Goal: Information Seeking & Learning: Learn about a topic

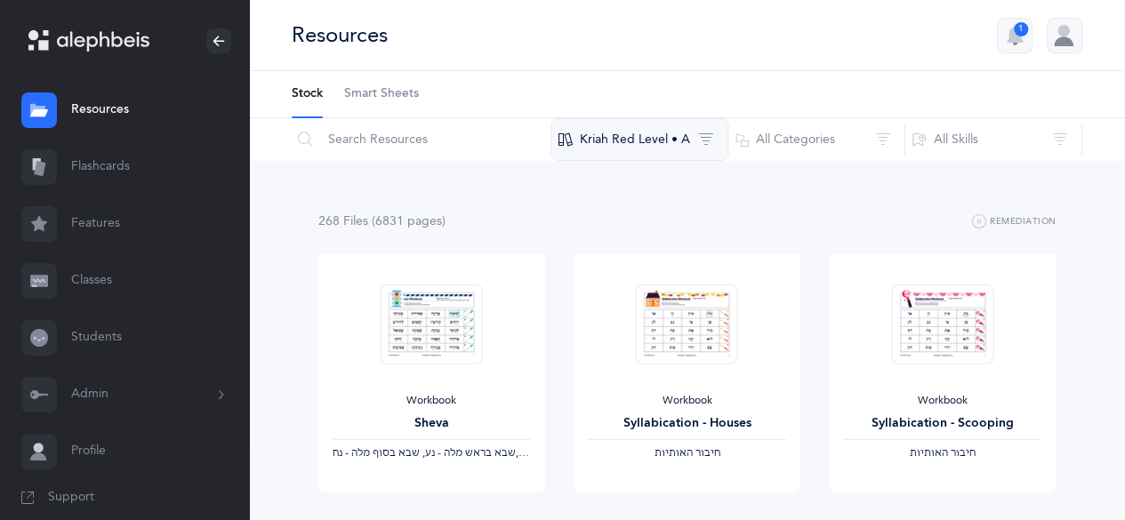
click at [635, 125] on button "Kriah Red Level • A" at bounding box center [640, 139] width 178 height 43
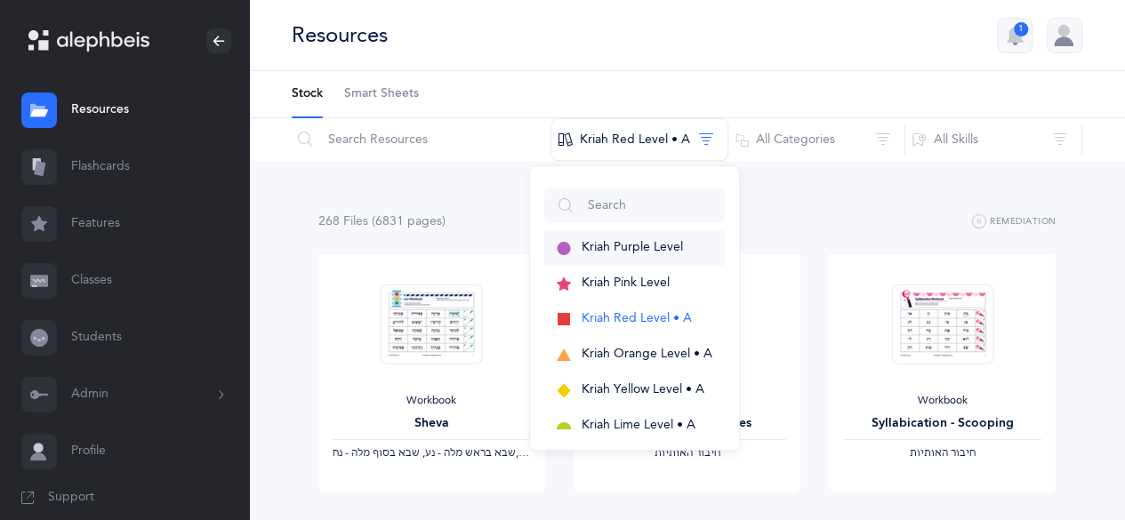
click at [642, 240] on span "Kriah Purple Level" at bounding box center [632, 247] width 101 height 14
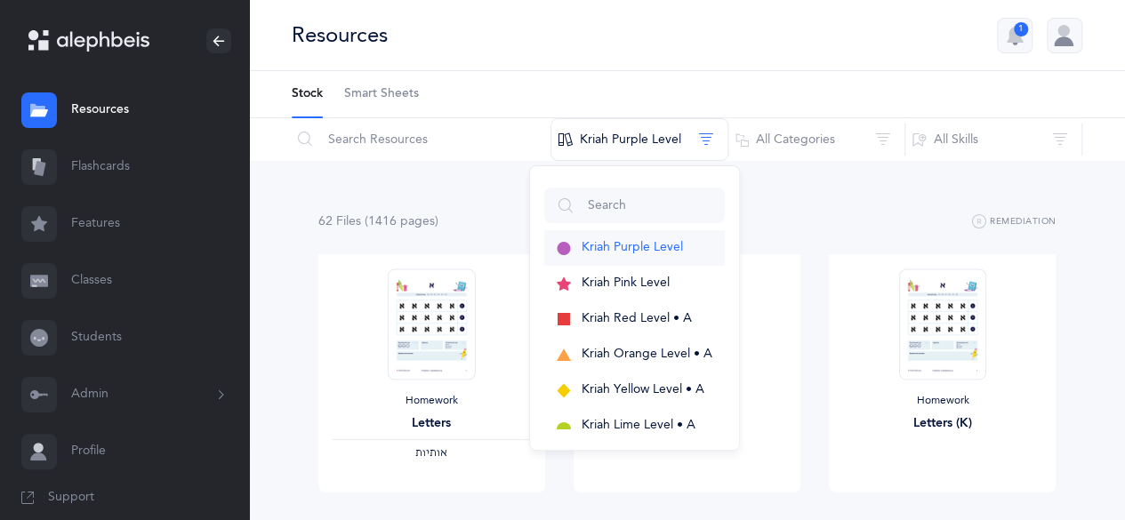
click at [629, 247] on span "Kriah Purple Level" at bounding box center [632, 247] width 101 height 14
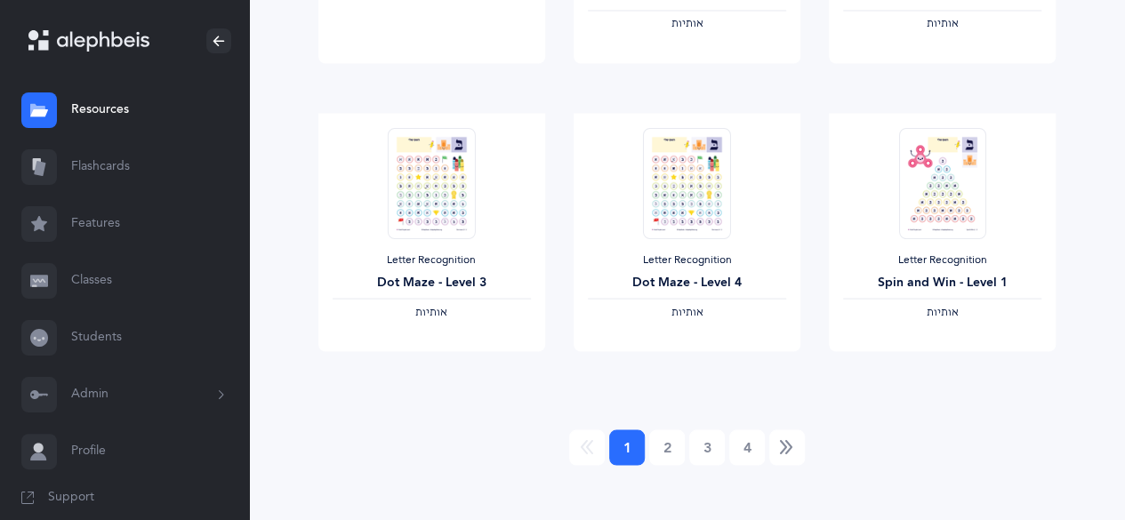
scroll to position [1598, 0]
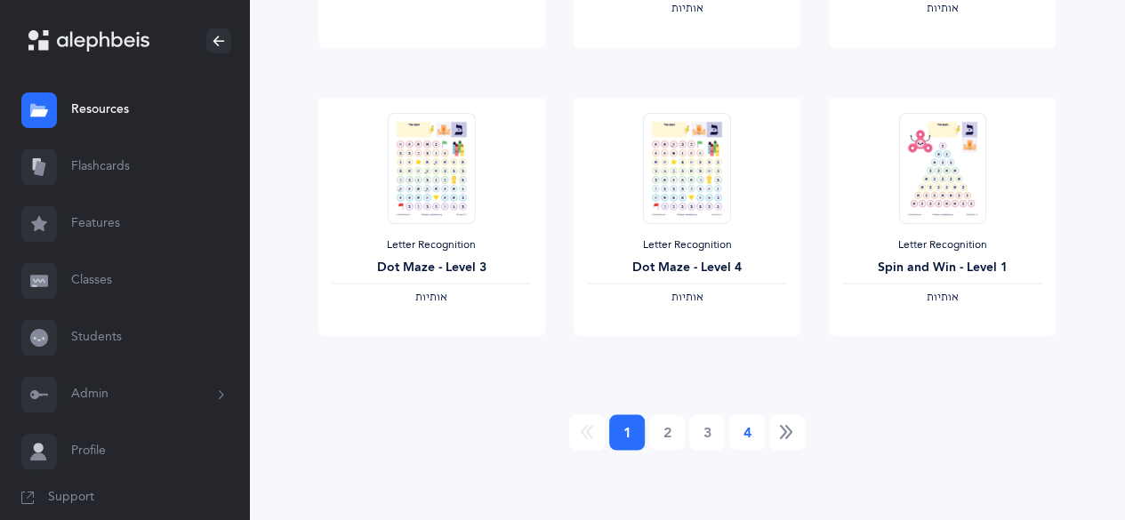
click at [747, 440] on link "4" at bounding box center [747, 432] width 36 height 36
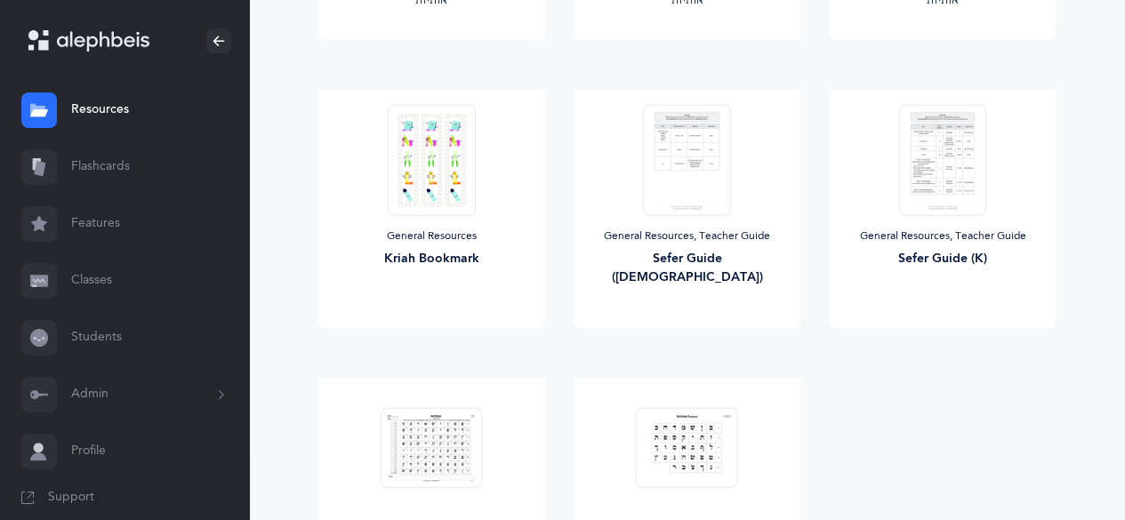
scroll to position [436, 0]
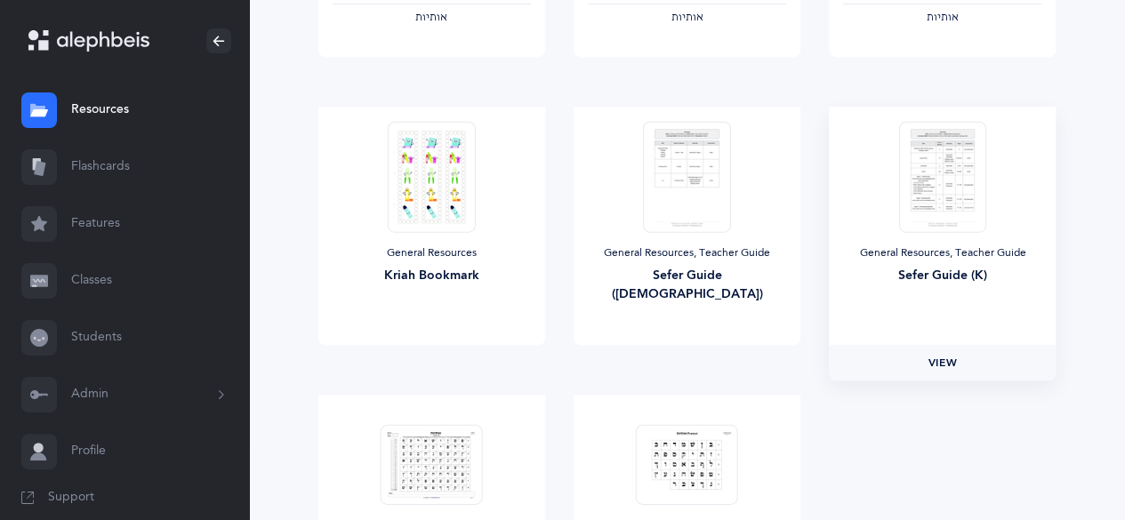
click at [962, 354] on link "View" at bounding box center [942, 363] width 227 height 36
click at [685, 352] on link "View" at bounding box center [687, 363] width 227 height 36
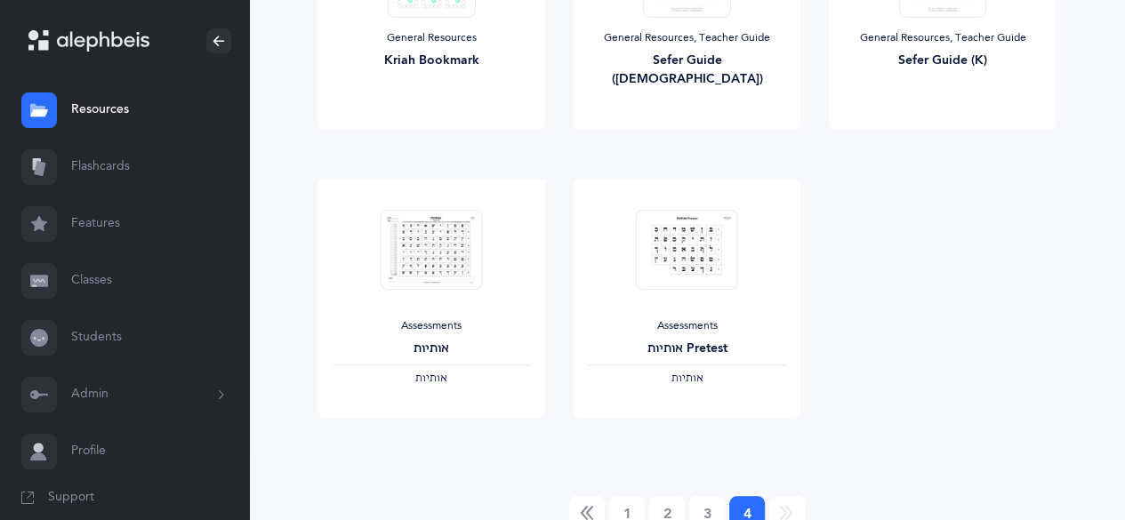
scroll to position [733, 0]
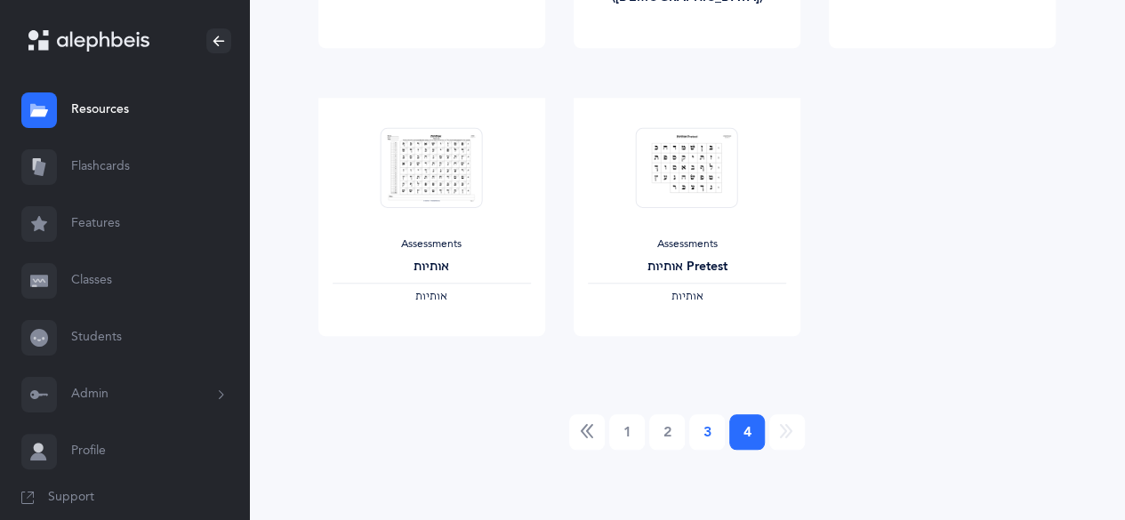
click at [703, 433] on link "3" at bounding box center [707, 432] width 36 height 36
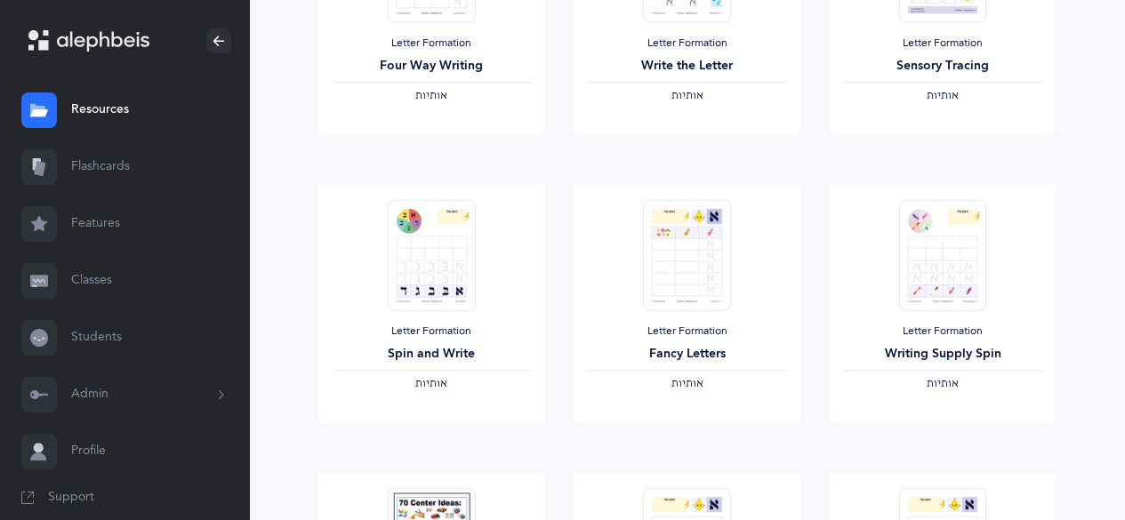
scroll to position [0, 0]
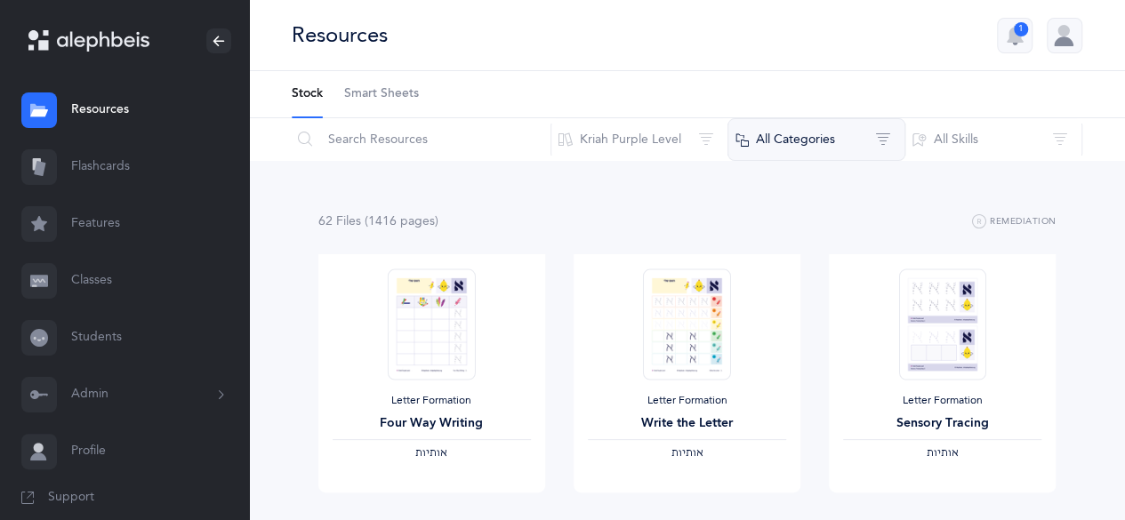
click at [873, 122] on button "All Categories" at bounding box center [817, 139] width 178 height 43
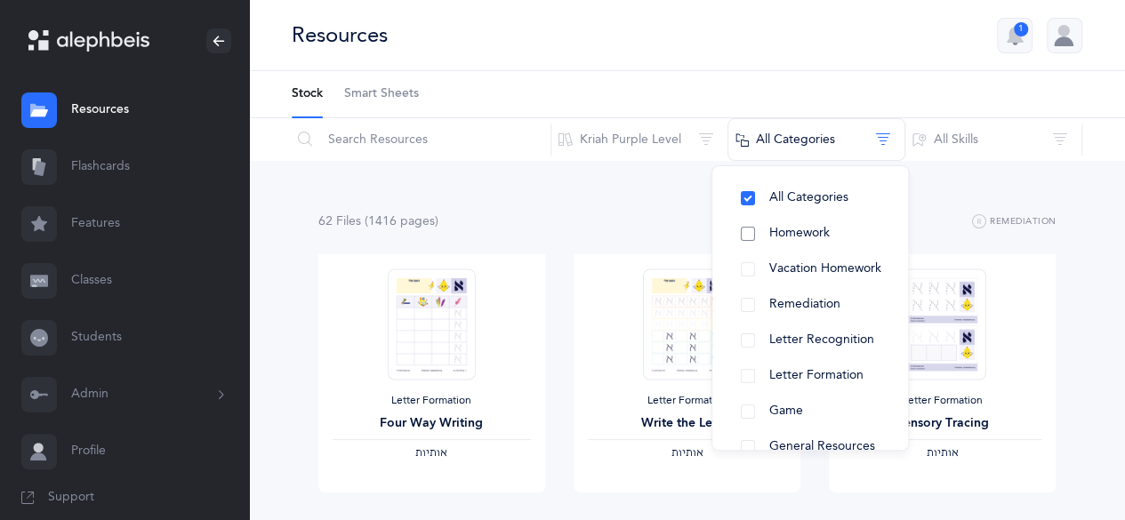
click at [799, 239] on span "Homework" at bounding box center [799, 233] width 60 height 14
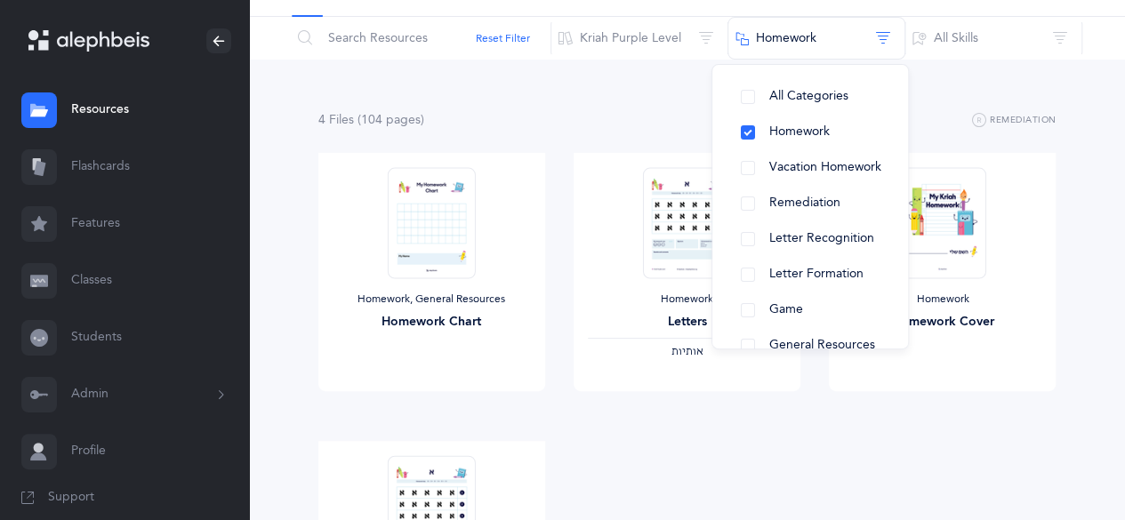
scroll to position [123, 0]
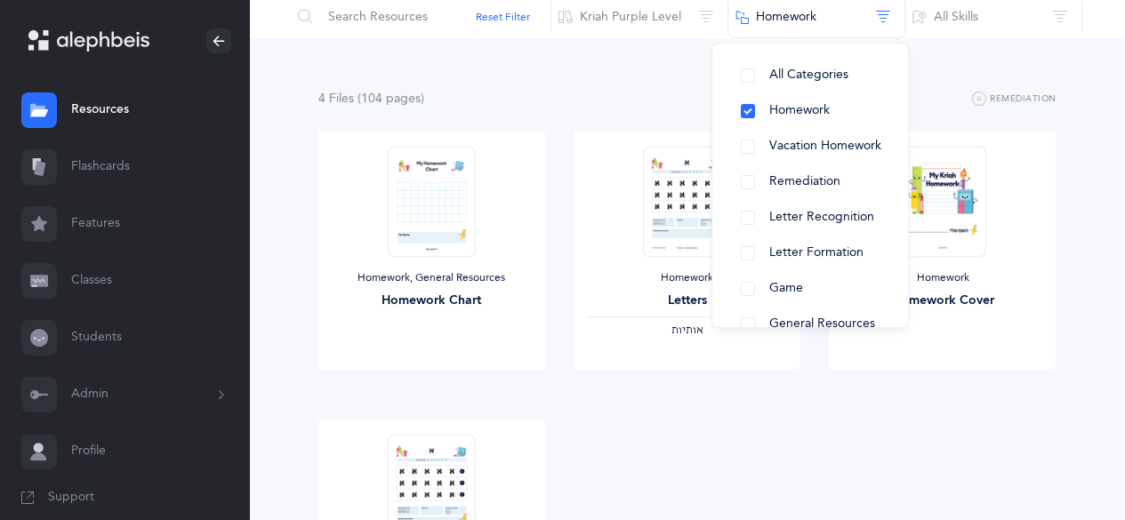
click at [599, 495] on div "Homework, General Resources Homework Chart View Homework Letters ‫אותיות‬ View …" at bounding box center [687, 420] width 767 height 576
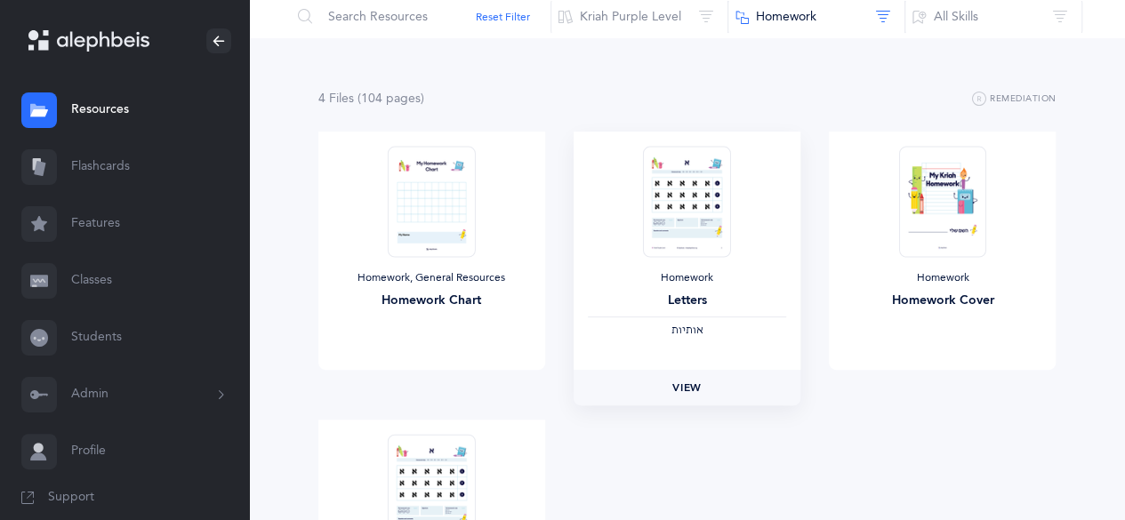
click at [678, 389] on span "View" at bounding box center [686, 388] width 28 height 16
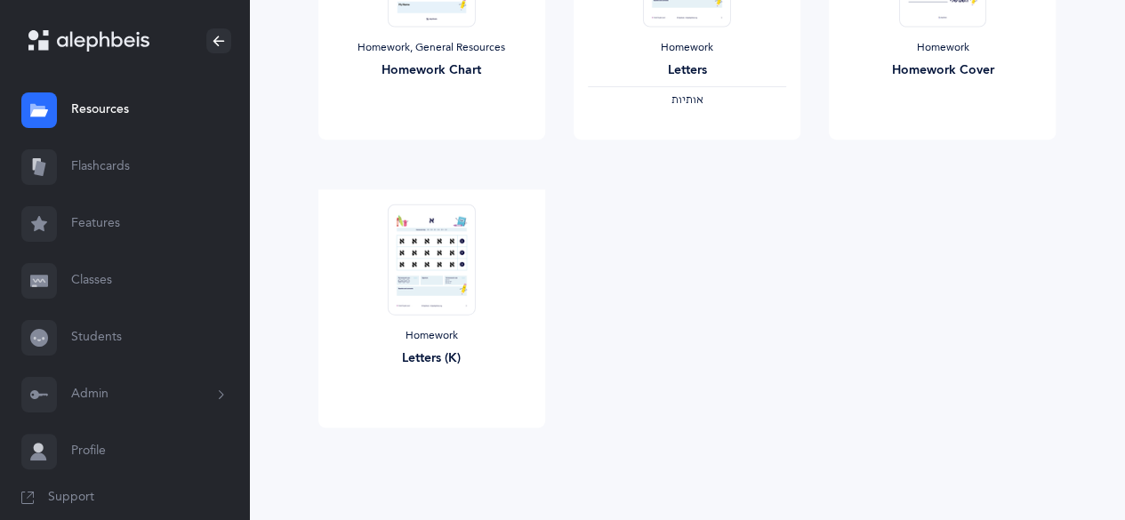
scroll to position [373, 0]
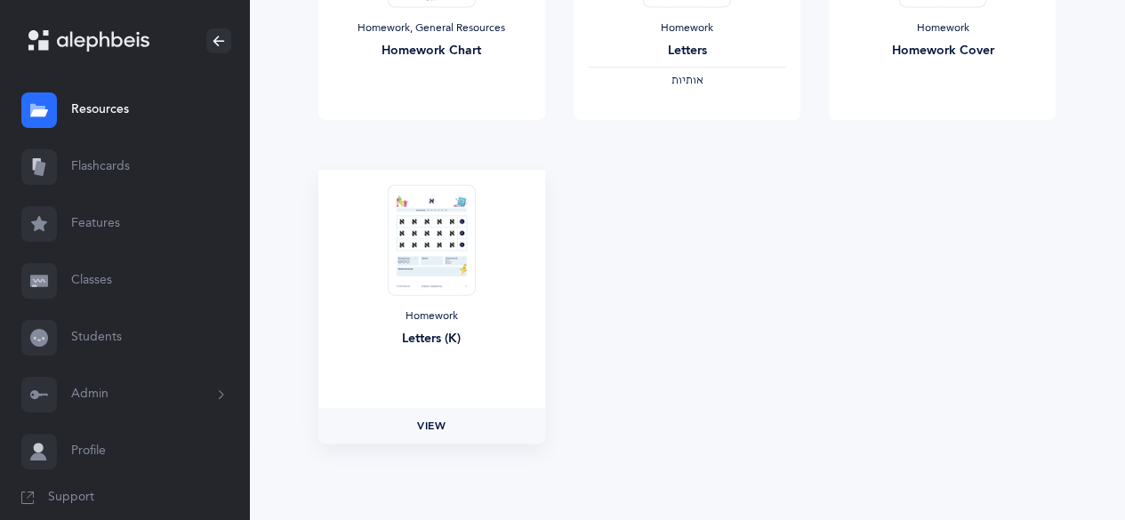
click at [422, 425] on span "View" at bounding box center [431, 426] width 28 height 16
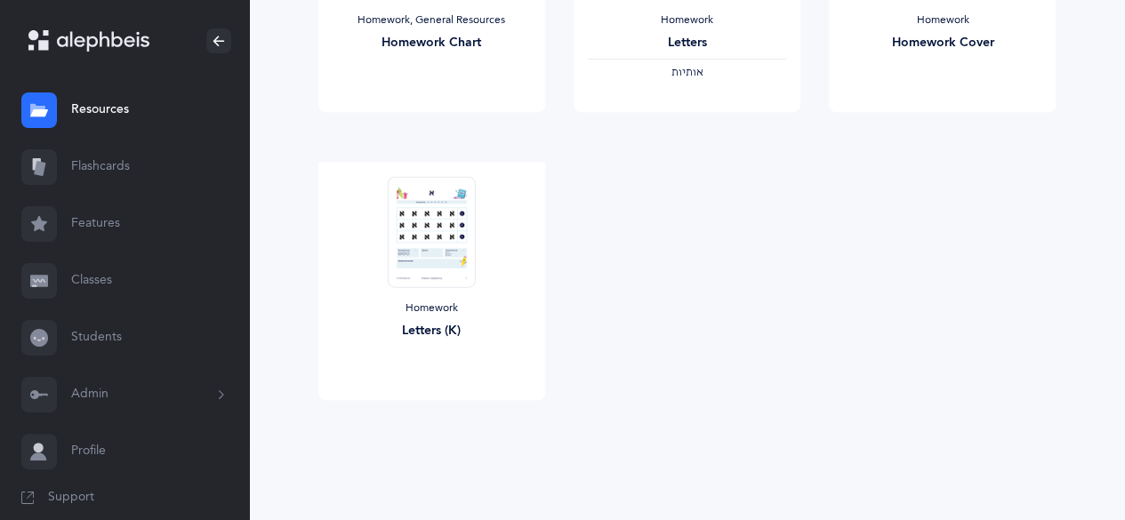
scroll to position [46, 0]
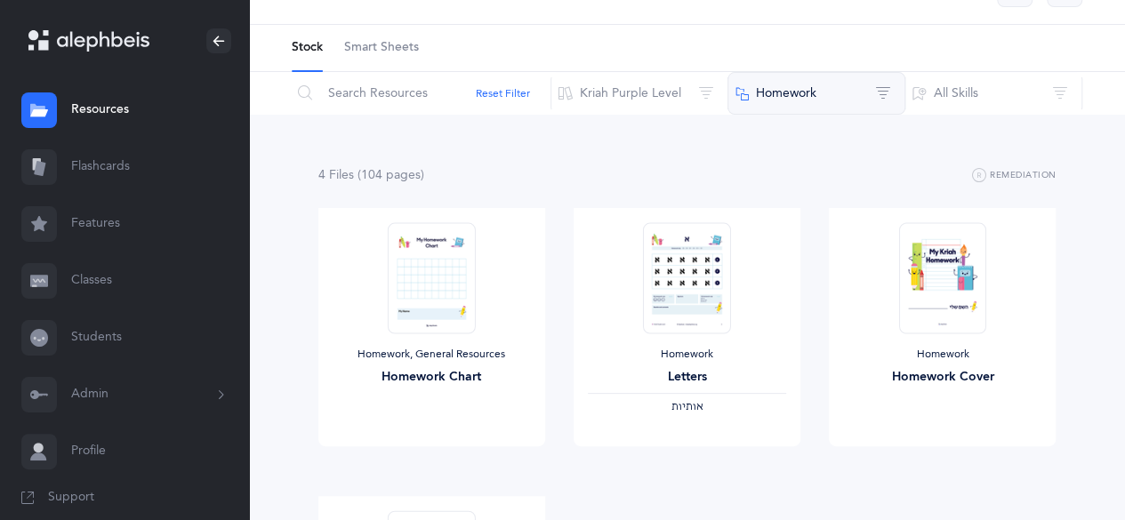
click at [819, 85] on button "Homework" at bounding box center [817, 93] width 178 height 43
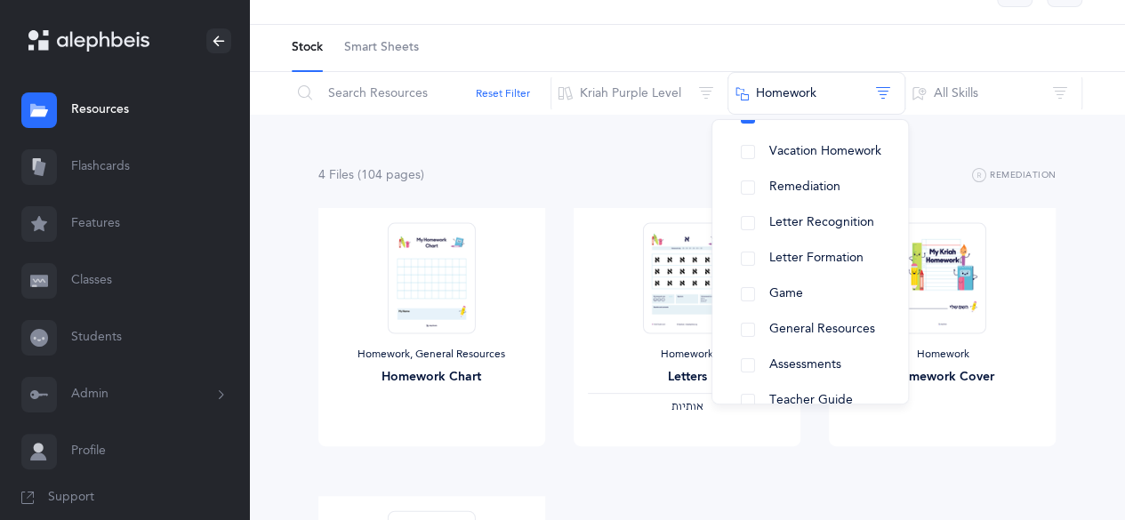
scroll to position [76, 0]
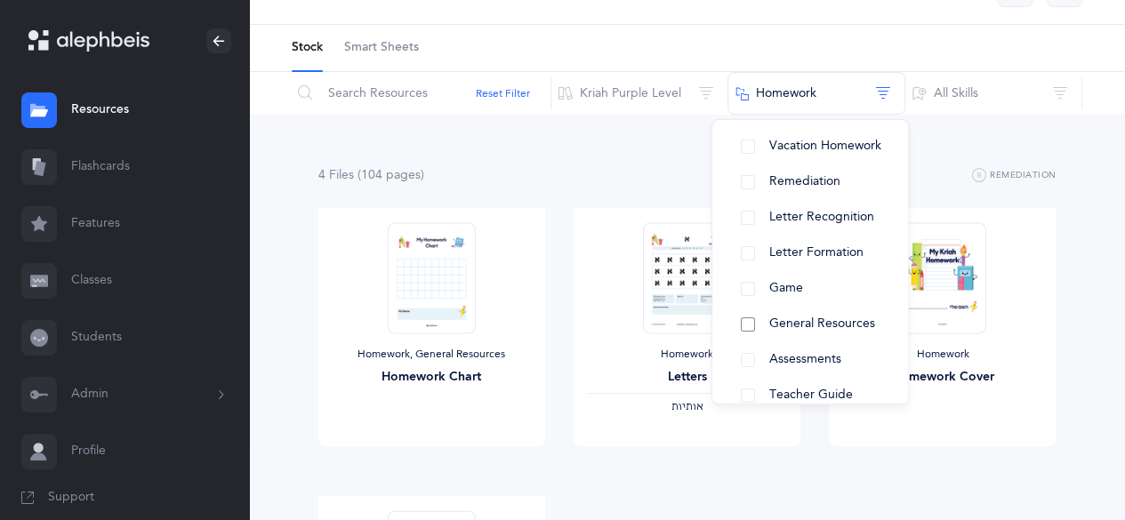
click at [786, 326] on span "General Resources" at bounding box center [822, 324] width 106 height 14
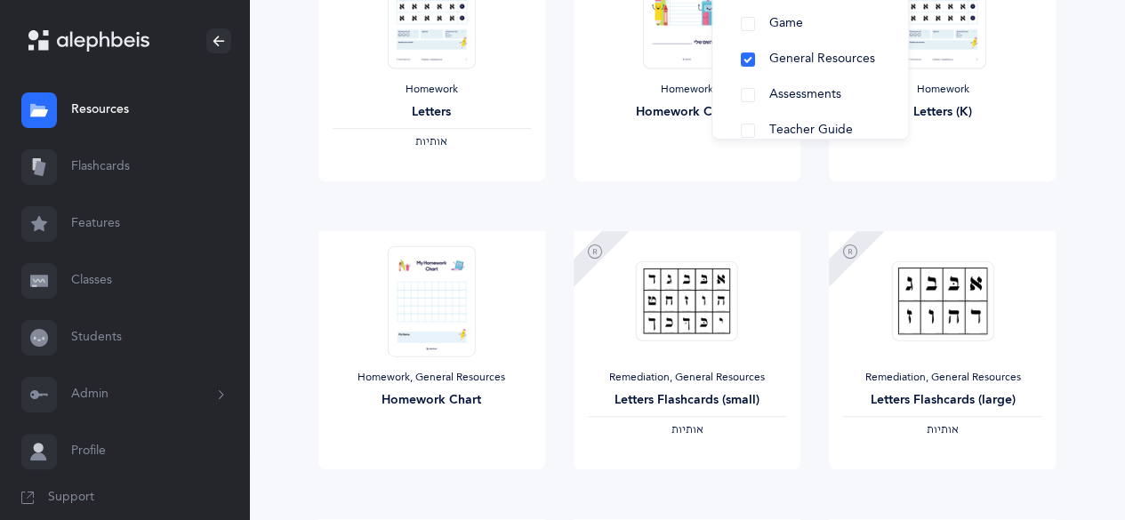
scroll to position [0, 0]
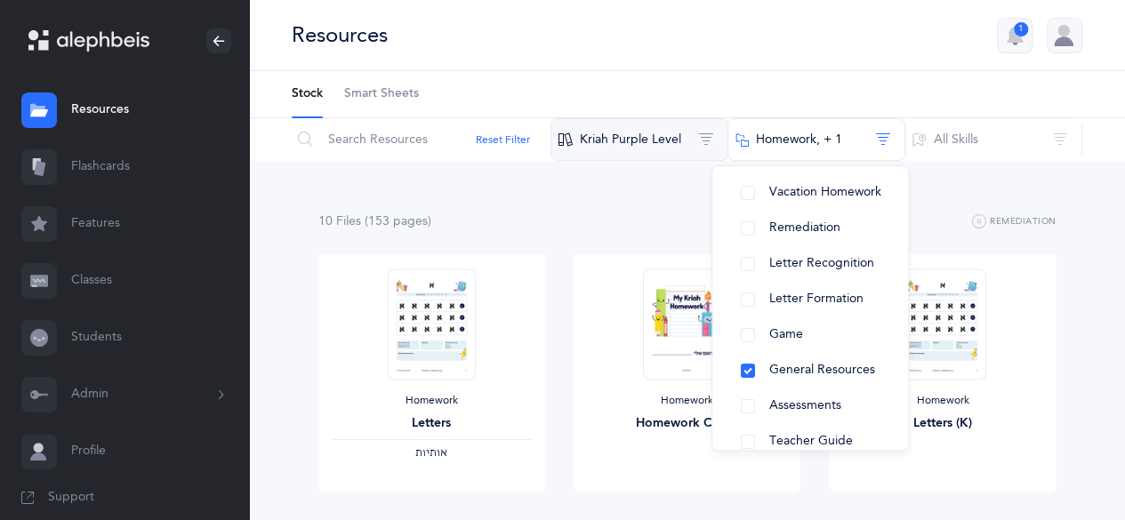
click at [620, 135] on button "Kriah Purple Level" at bounding box center [640, 139] width 178 height 43
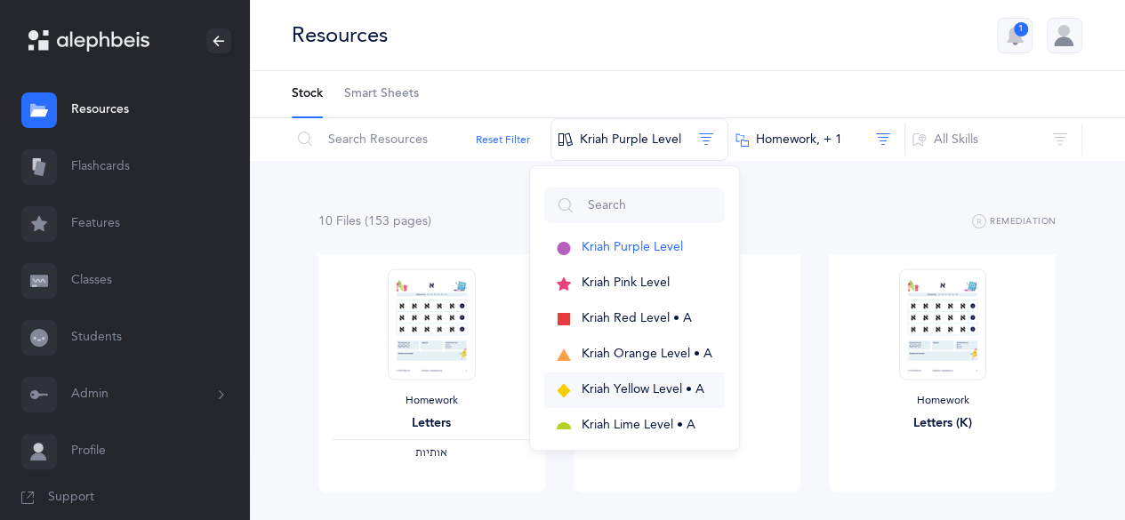
click at [635, 390] on span "Kriah Yellow Level • A" at bounding box center [643, 389] width 123 height 14
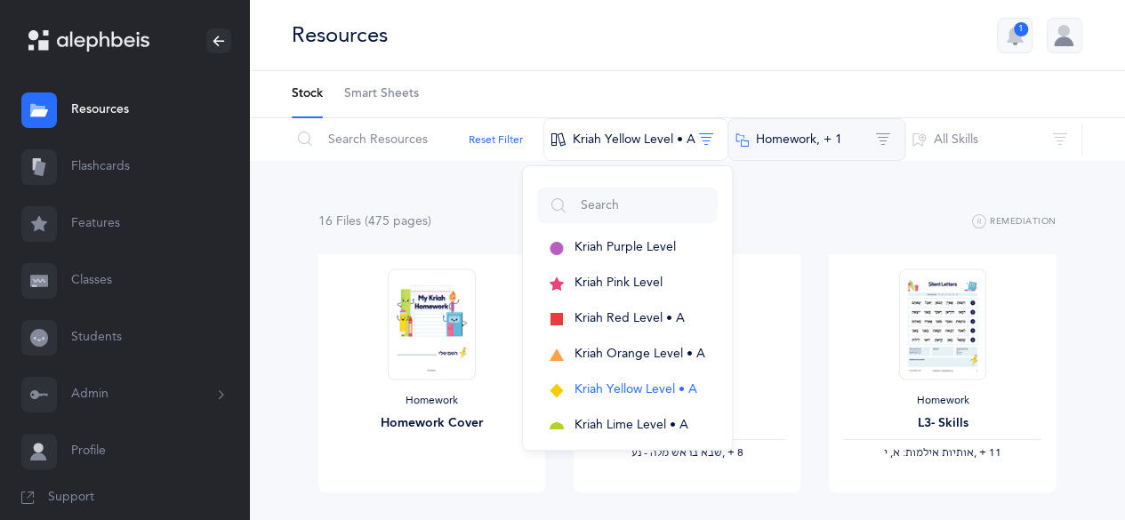
click at [799, 140] on button "Homework‪, + 1‬" at bounding box center [817, 139] width 178 height 43
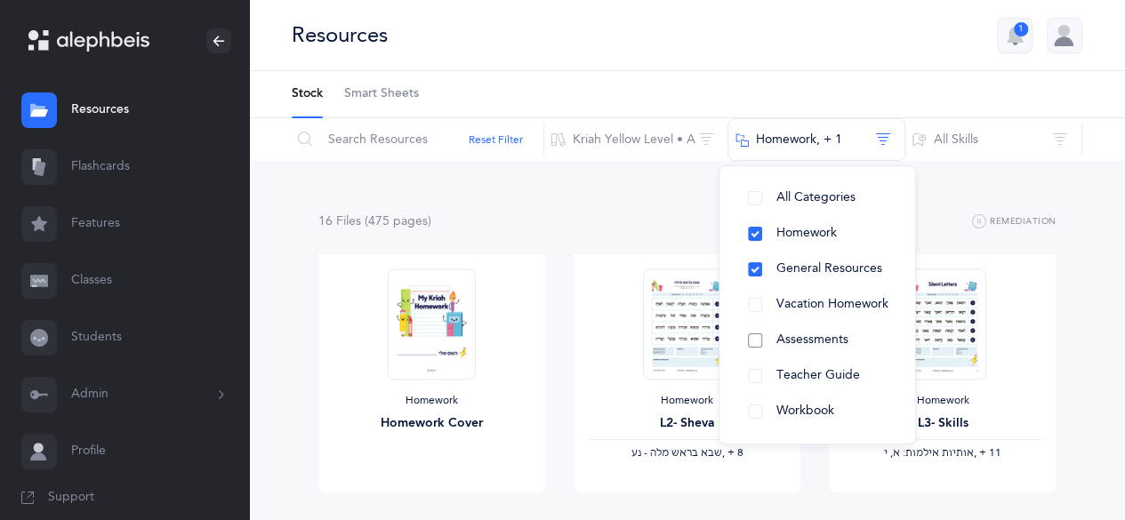
click at [812, 343] on span "Assessments" at bounding box center [813, 340] width 72 height 14
click at [753, 266] on button "General Resources" at bounding box center [817, 270] width 167 height 36
click at [744, 230] on button "Homework" at bounding box center [817, 234] width 167 height 36
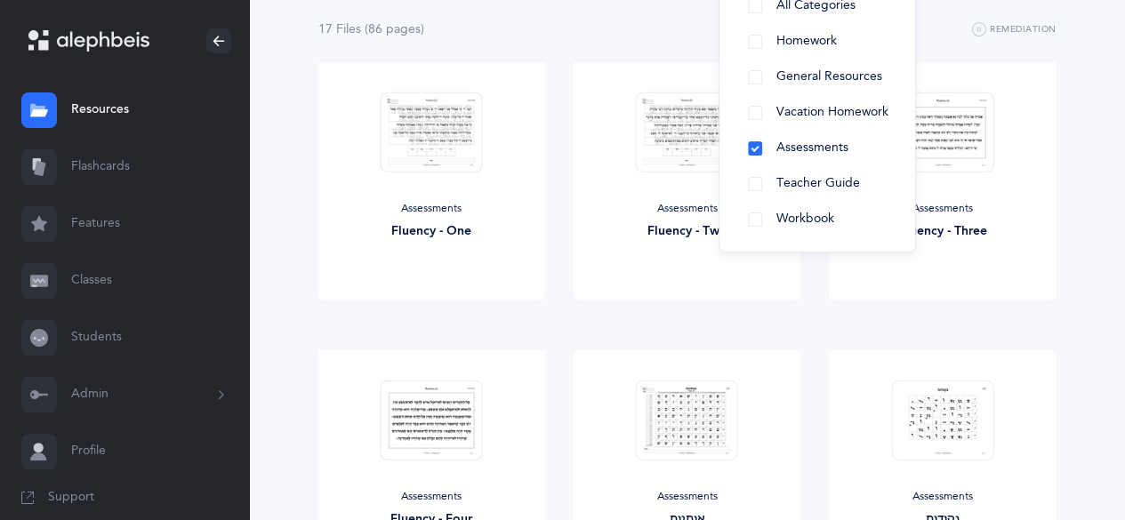
scroll to position [202, 0]
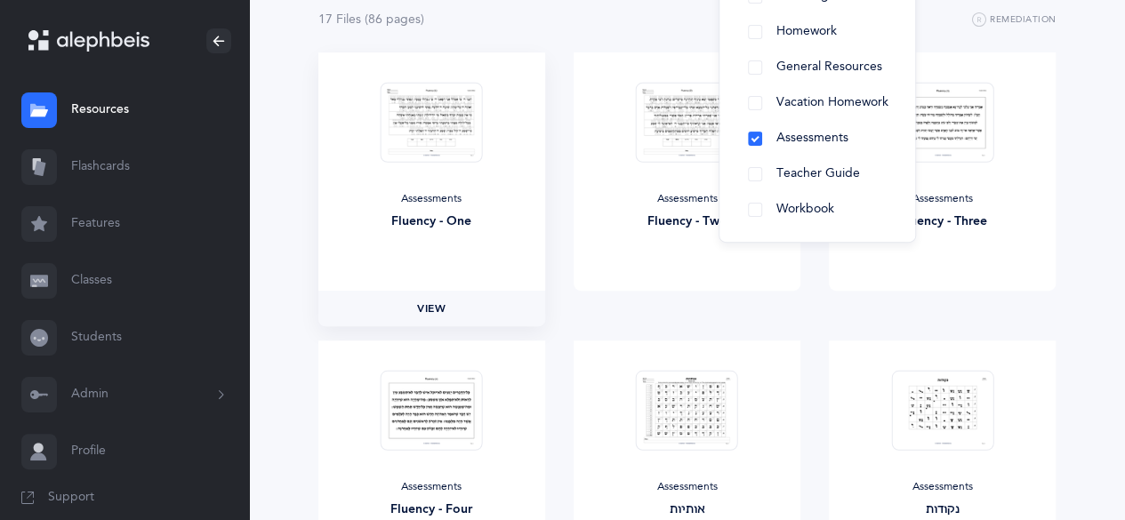
click at [438, 303] on span "View" at bounding box center [431, 309] width 28 height 16
